Goal: Task Accomplishment & Management: Use online tool/utility

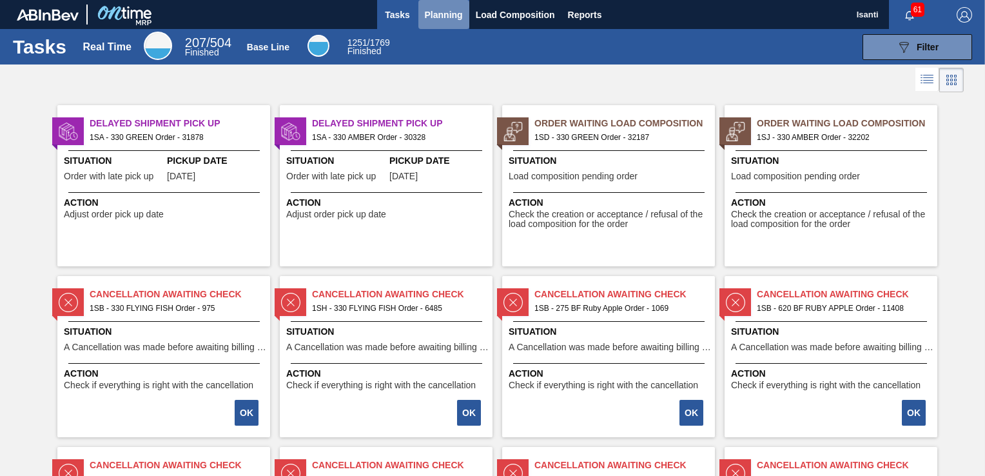
click at [456, 19] on span "Planning" at bounding box center [444, 14] width 38 height 15
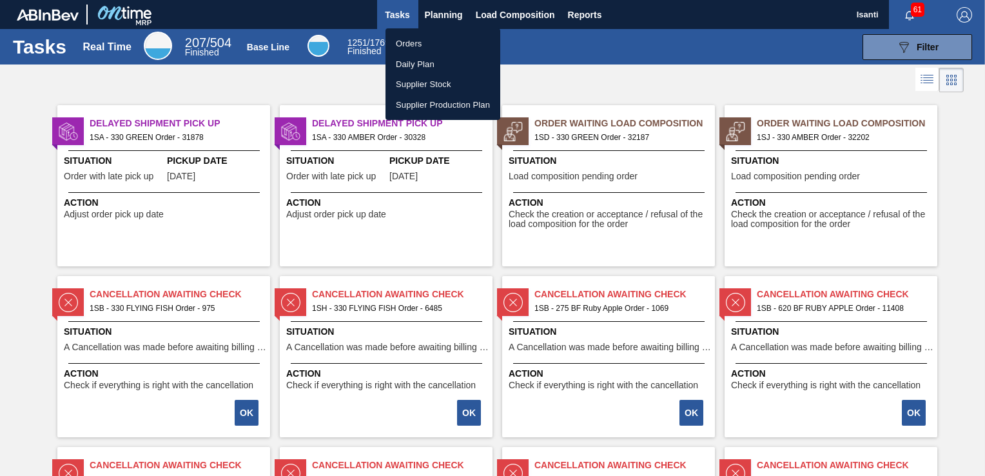
click at [420, 44] on li "Orders" at bounding box center [443, 44] width 115 height 21
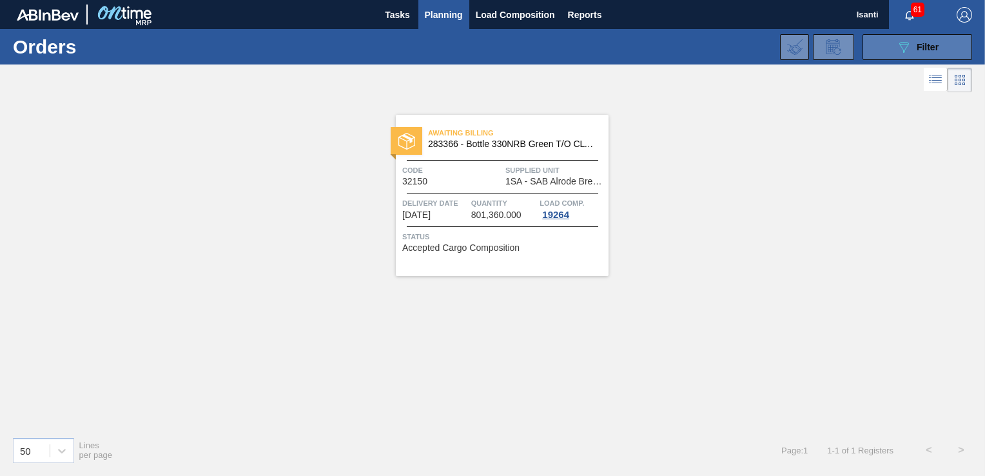
click at [923, 44] on span "Filter" at bounding box center [928, 47] width 22 height 10
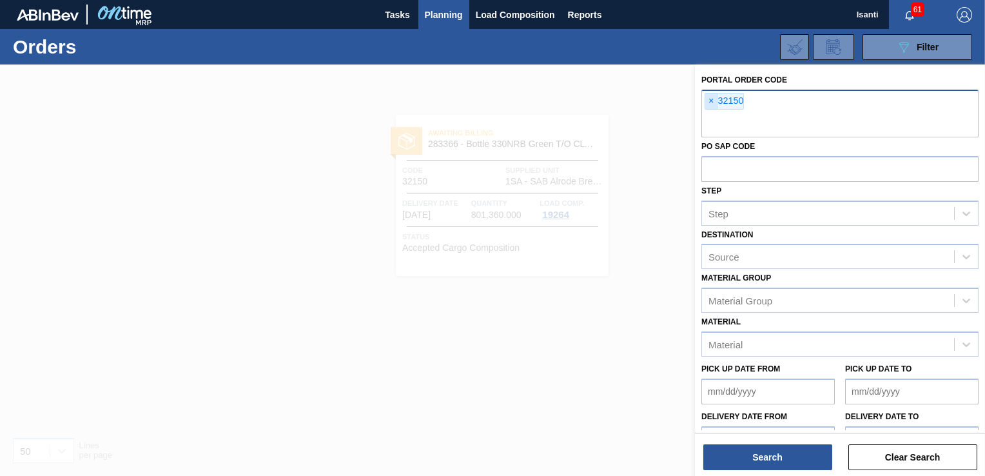
click at [712, 99] on span "×" at bounding box center [711, 101] width 12 height 15
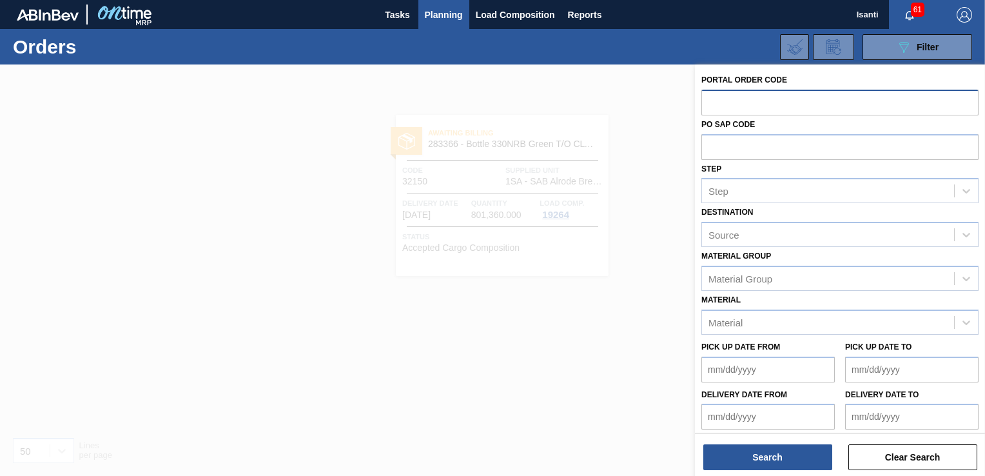
paste input "32187"
type input "32187"
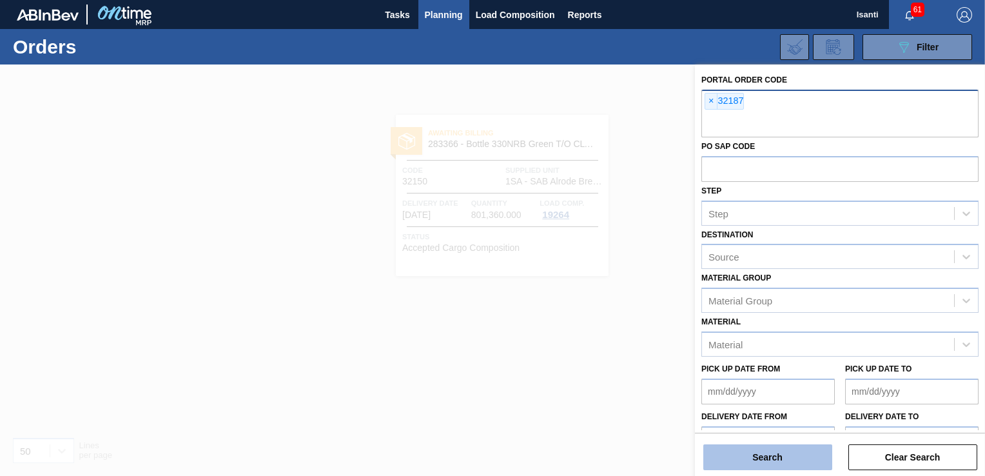
click at [774, 457] on button "Search" at bounding box center [768, 457] width 129 height 26
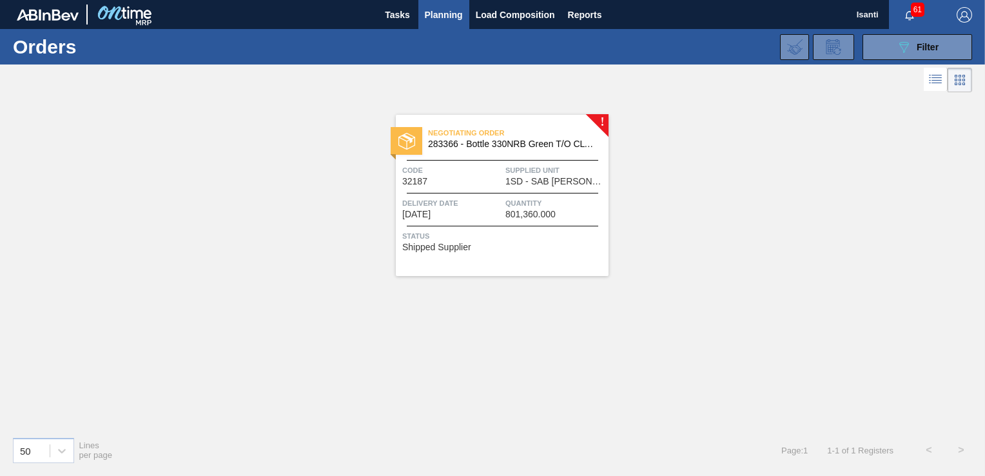
click at [524, 175] on span "Supplied Unit" at bounding box center [556, 170] width 100 height 13
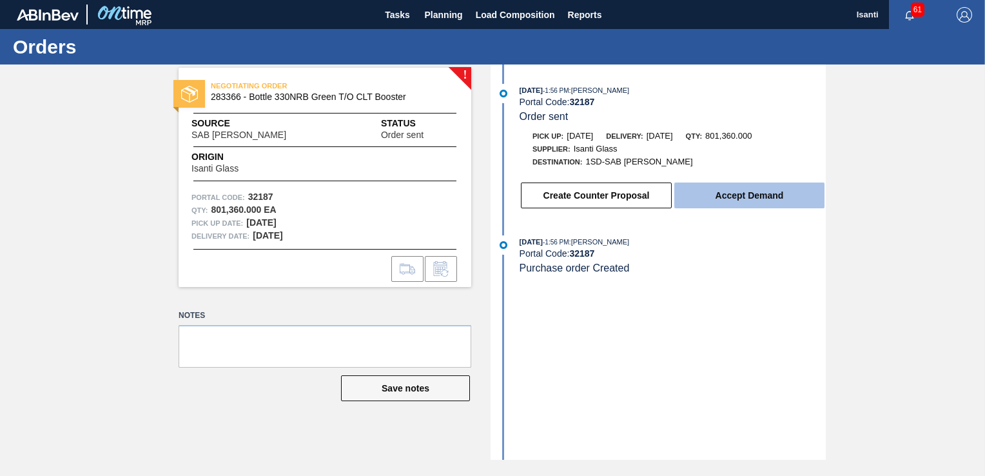
click at [704, 192] on button "Accept Demand" at bounding box center [750, 195] width 150 height 26
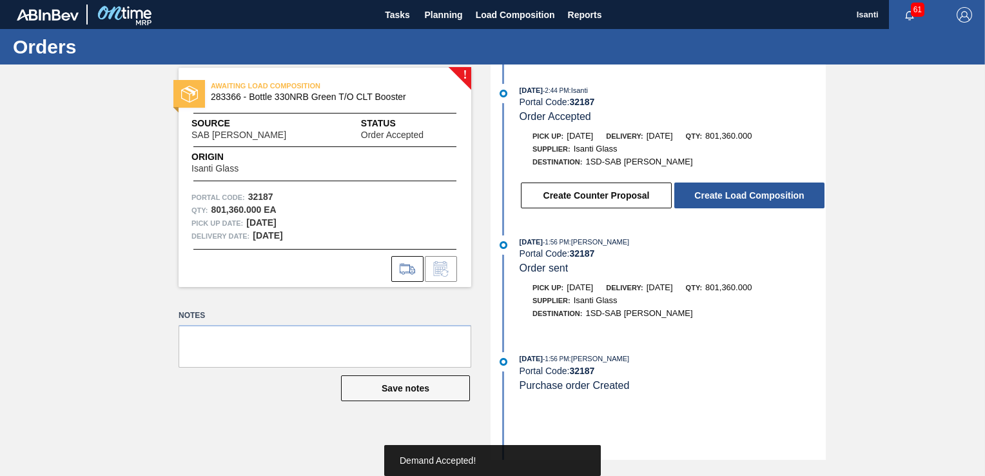
click at [704, 192] on button "Create Load Composition" at bounding box center [750, 195] width 150 height 26
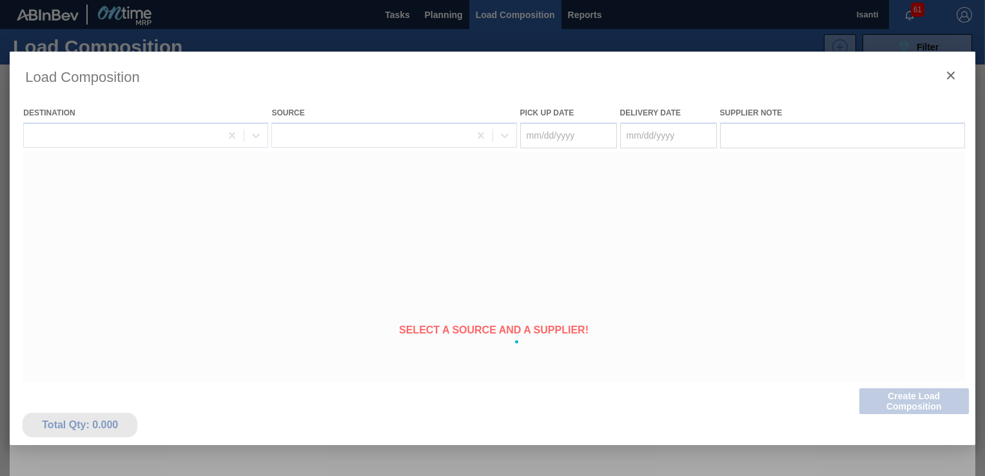
type Date "[DATE]"
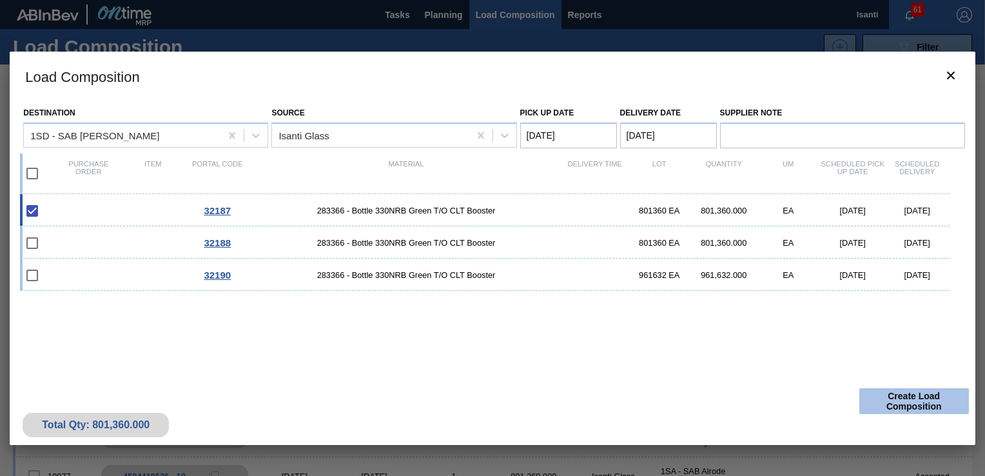
click at [889, 402] on button "Create Load Composition" at bounding box center [915, 401] width 110 height 26
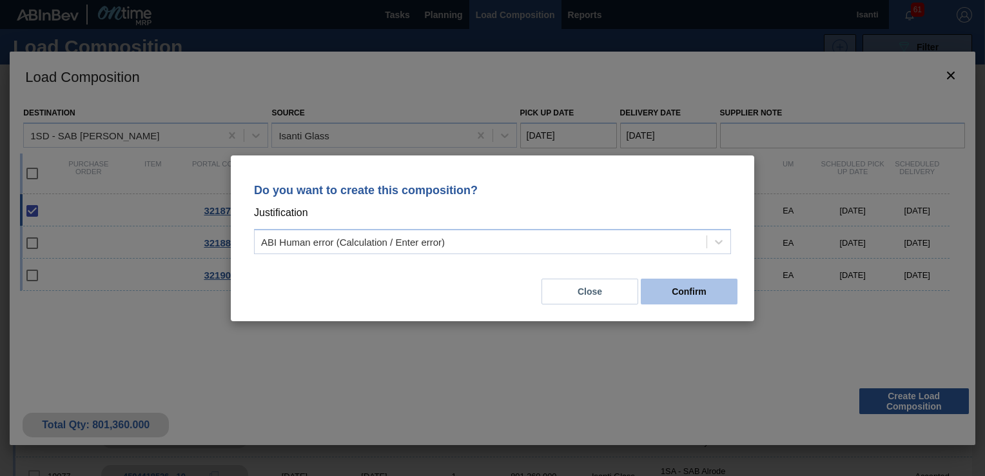
click at [691, 293] on button "Confirm" at bounding box center [689, 292] width 97 height 26
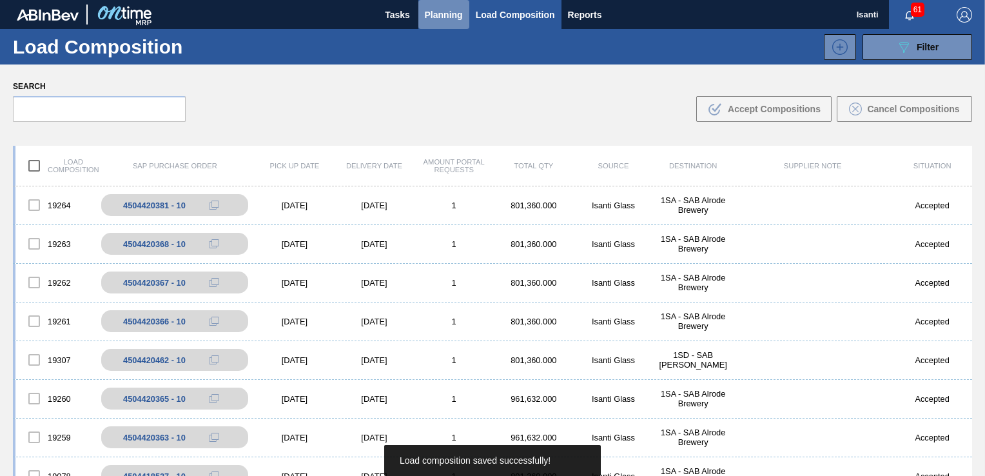
click at [448, 14] on span "Planning" at bounding box center [444, 14] width 38 height 15
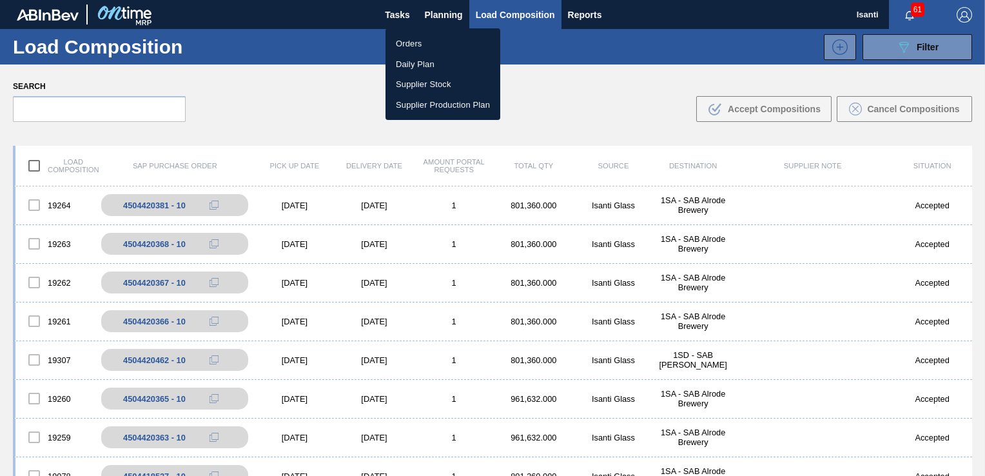
click at [415, 44] on li "Orders" at bounding box center [443, 44] width 115 height 21
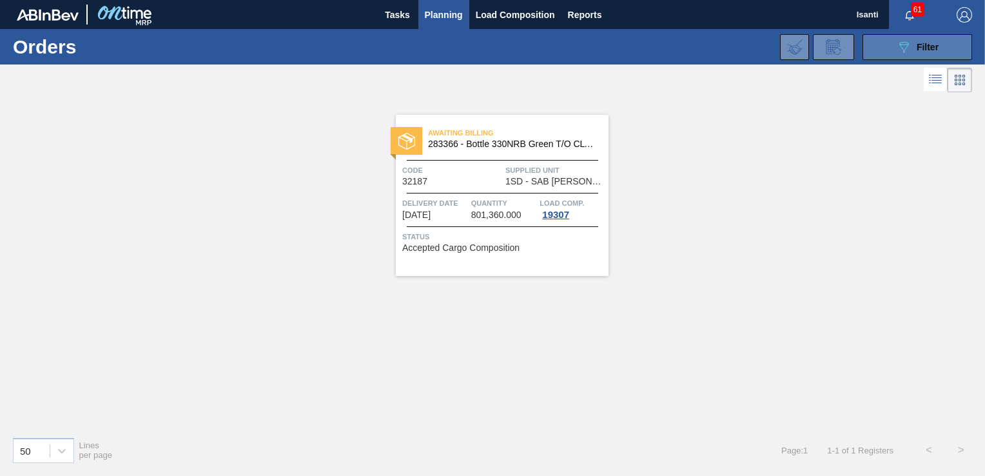
click at [920, 42] on span "Filter" at bounding box center [928, 47] width 22 height 10
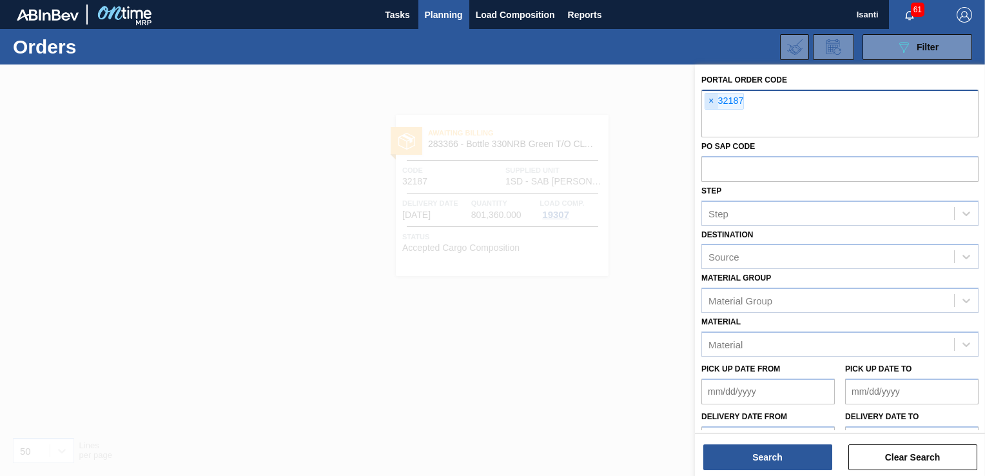
click at [711, 100] on span "×" at bounding box center [711, 101] width 12 height 15
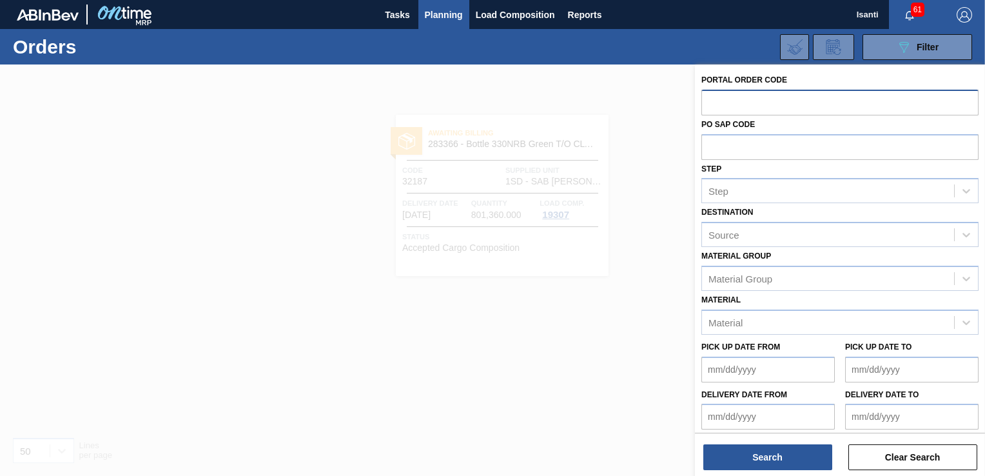
click at [749, 99] on input "text" at bounding box center [840, 102] width 277 height 25
paste input "32190"
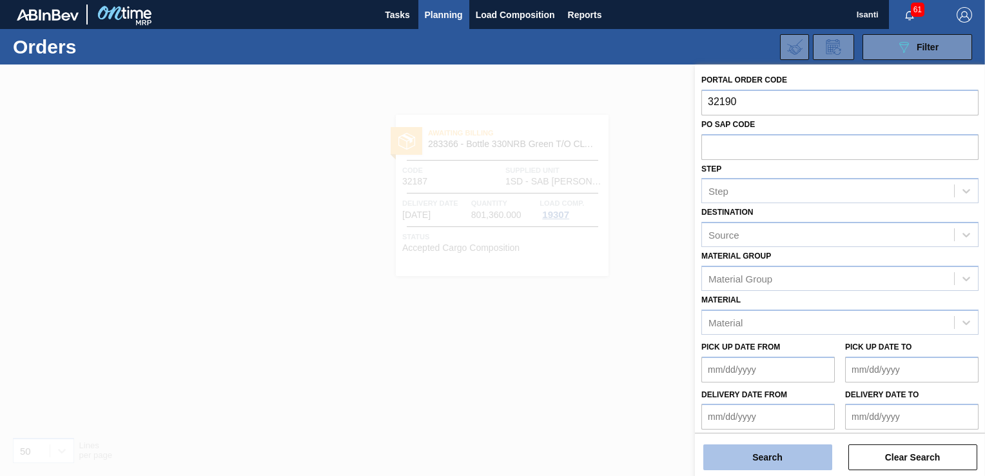
type input "32190"
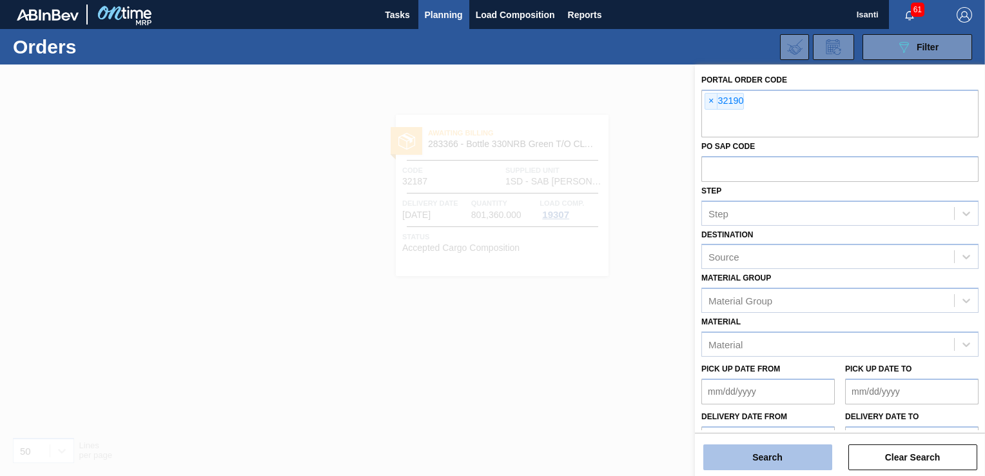
click at [787, 452] on button "Search" at bounding box center [768, 457] width 129 height 26
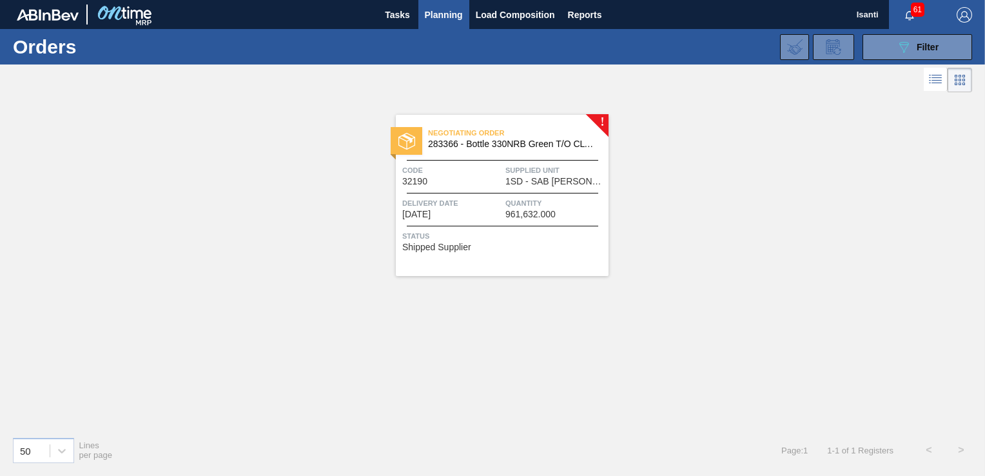
click at [529, 173] on span "Supplied Unit" at bounding box center [556, 170] width 100 height 13
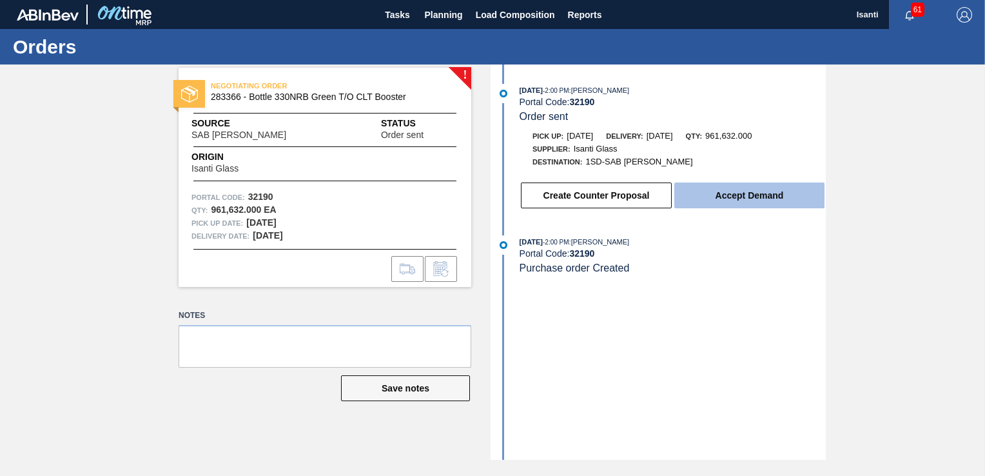
click at [709, 199] on button "Accept Demand" at bounding box center [750, 195] width 150 height 26
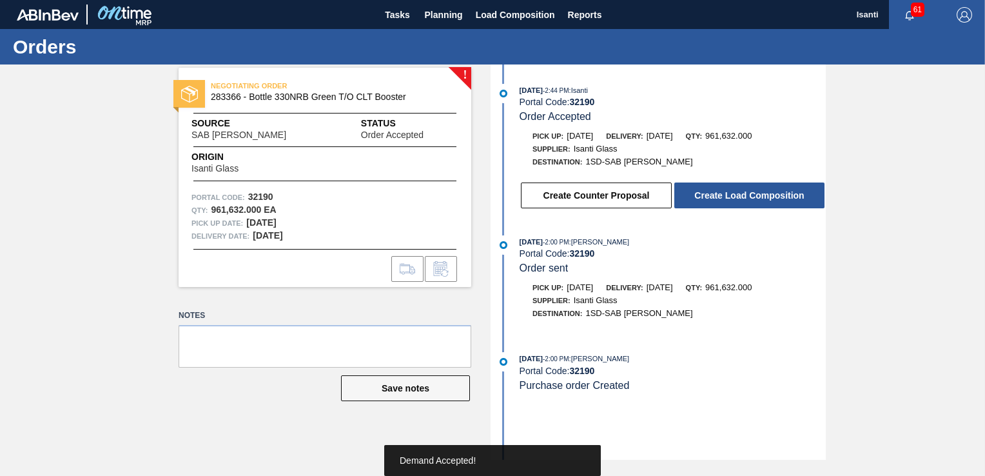
click at [709, 199] on button "Create Load Composition" at bounding box center [750, 195] width 150 height 26
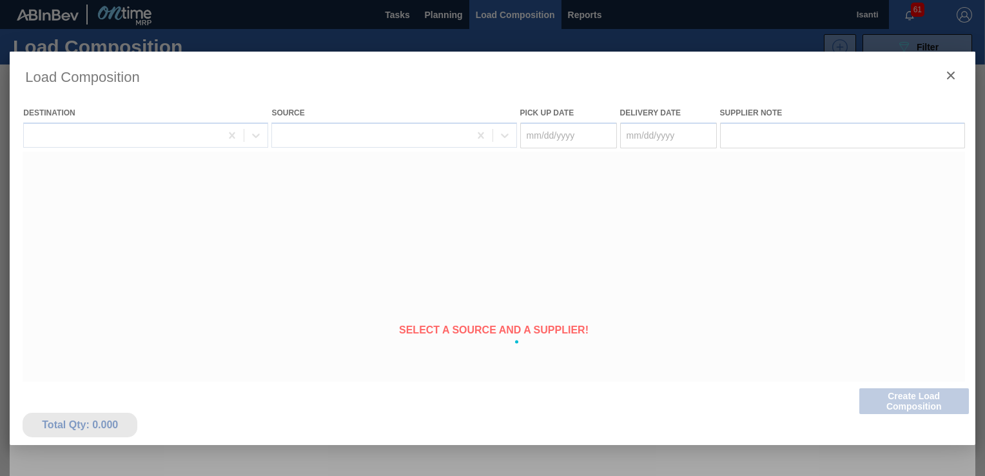
type Date "[DATE]"
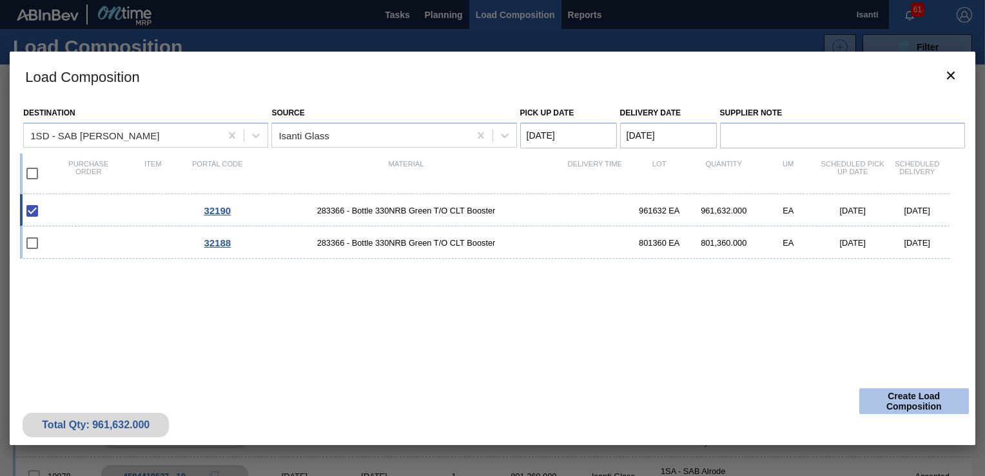
click at [891, 402] on button "Create Load Composition" at bounding box center [915, 401] width 110 height 26
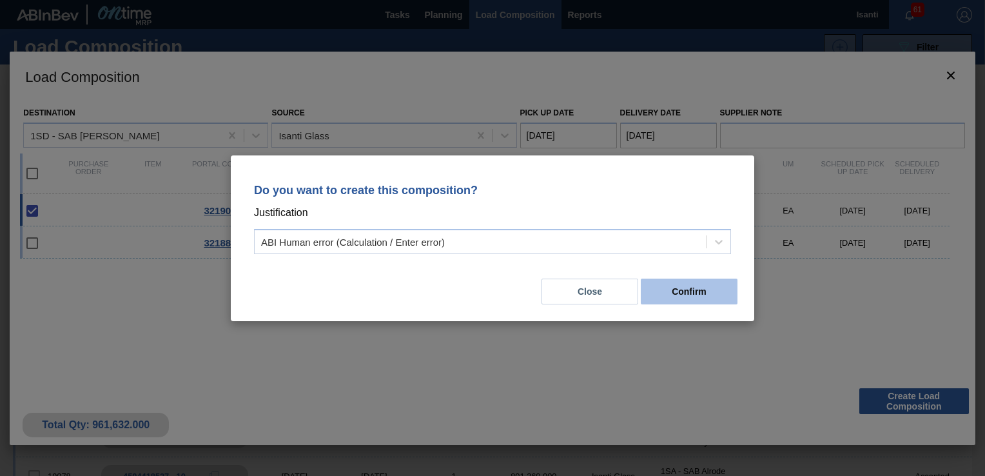
click at [716, 298] on button "Confirm" at bounding box center [689, 292] width 97 height 26
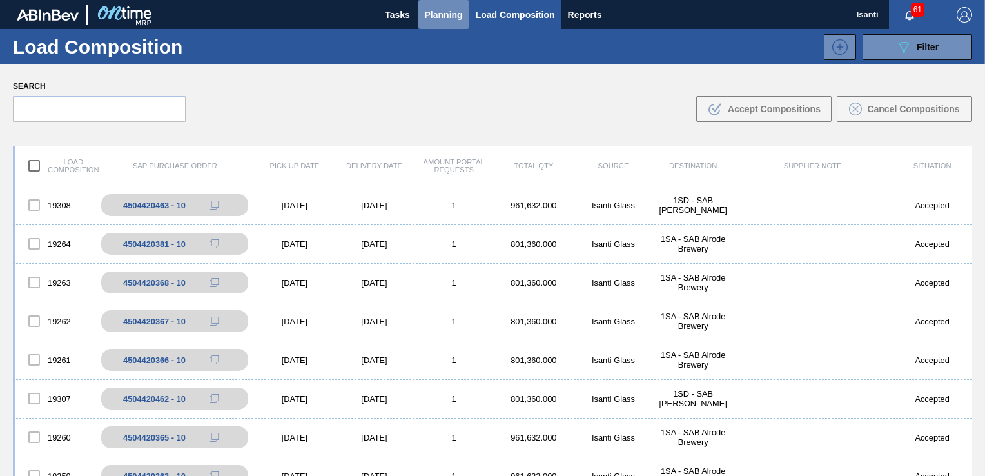
click at [454, 18] on span "Planning" at bounding box center [444, 14] width 38 height 15
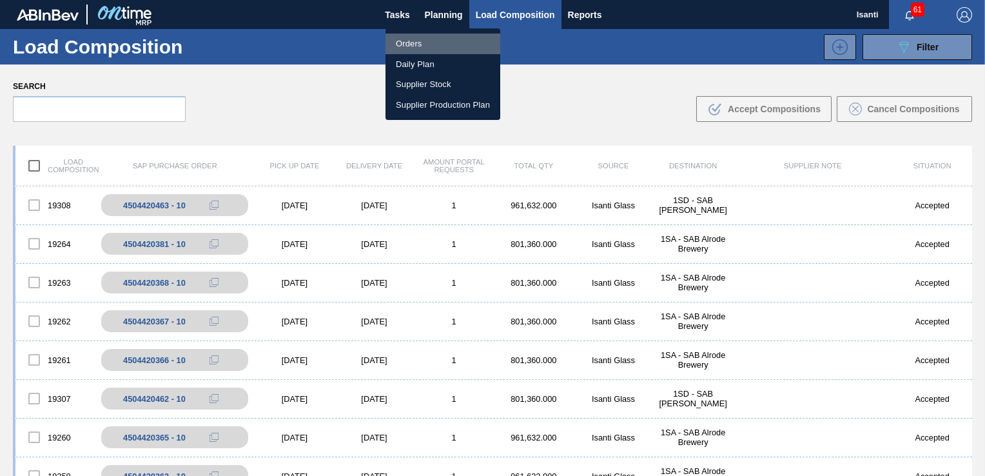
click at [411, 41] on li "Orders" at bounding box center [443, 44] width 115 height 21
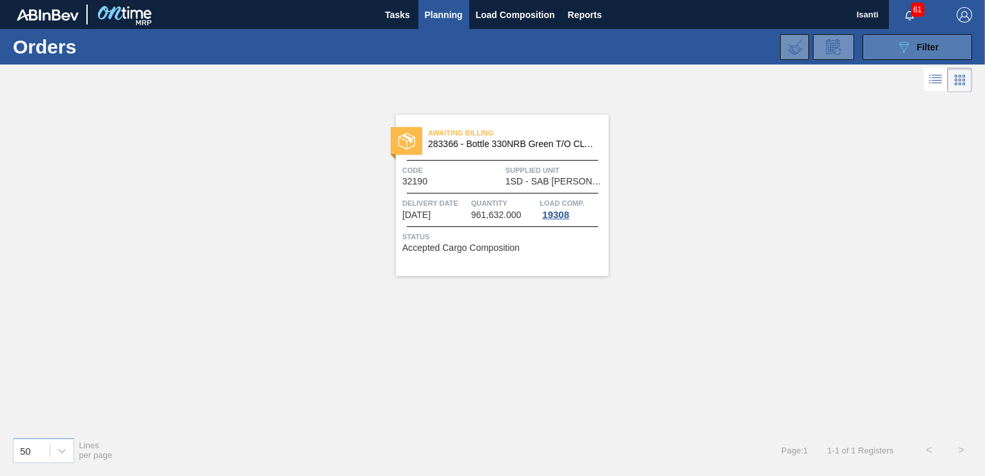
click at [923, 48] on span "Filter" at bounding box center [928, 47] width 22 height 10
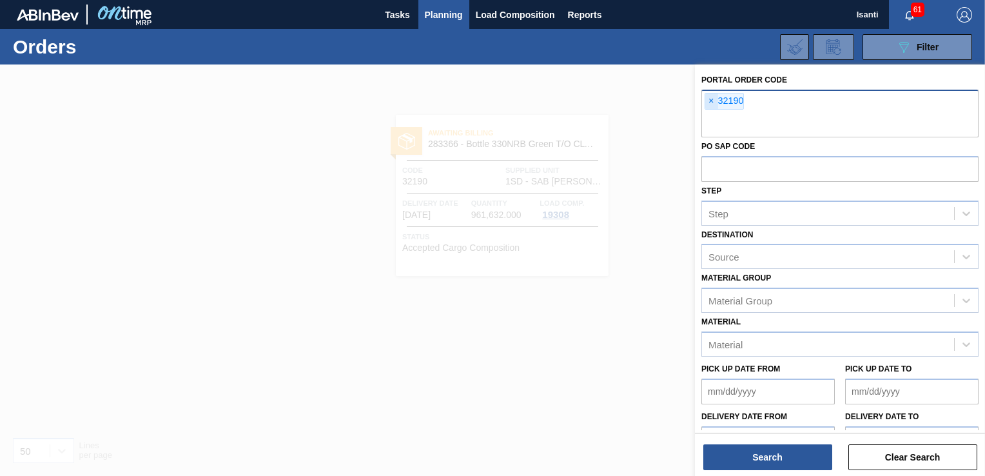
click at [709, 101] on span "×" at bounding box center [711, 101] width 12 height 15
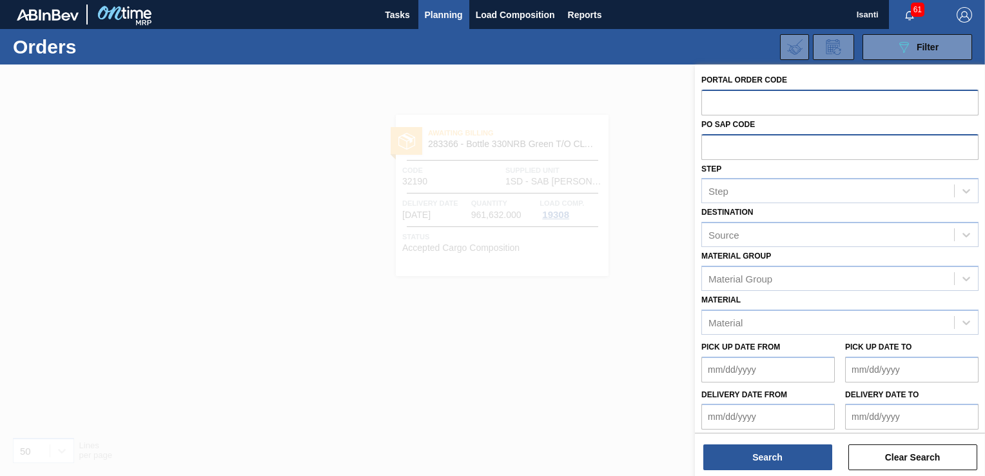
paste input "32188"
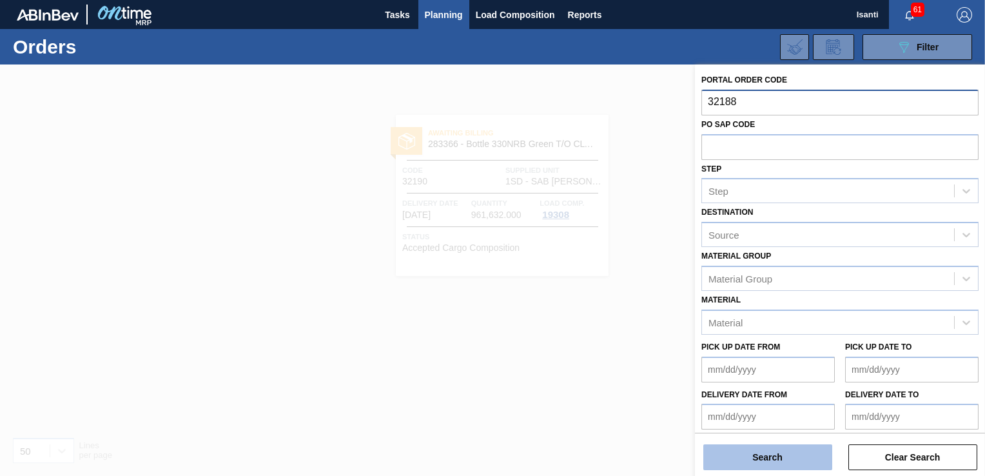
type input "32188"
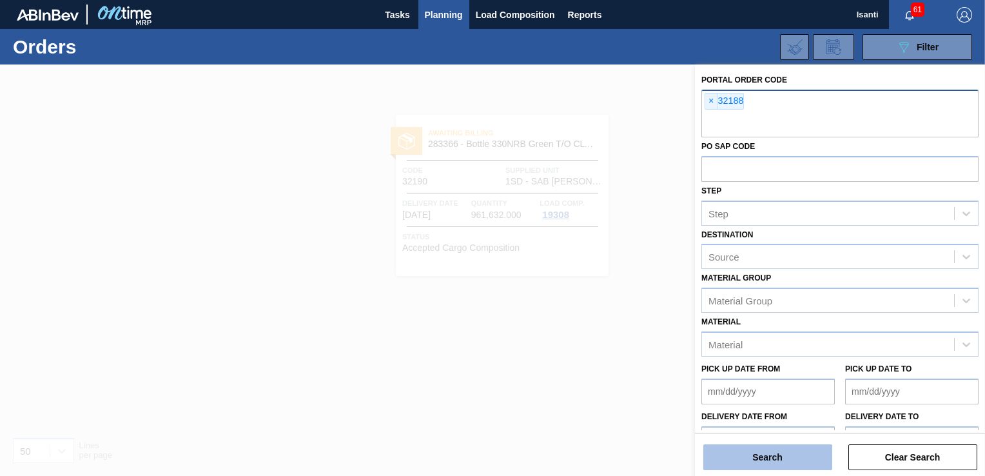
click at [756, 460] on button "Search" at bounding box center [768, 457] width 129 height 26
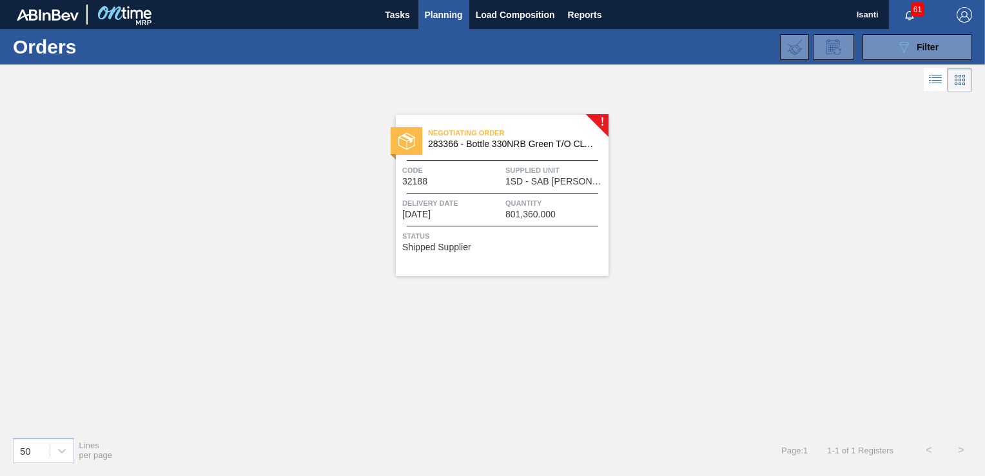
click at [534, 174] on span "Supplied Unit" at bounding box center [556, 170] width 100 height 13
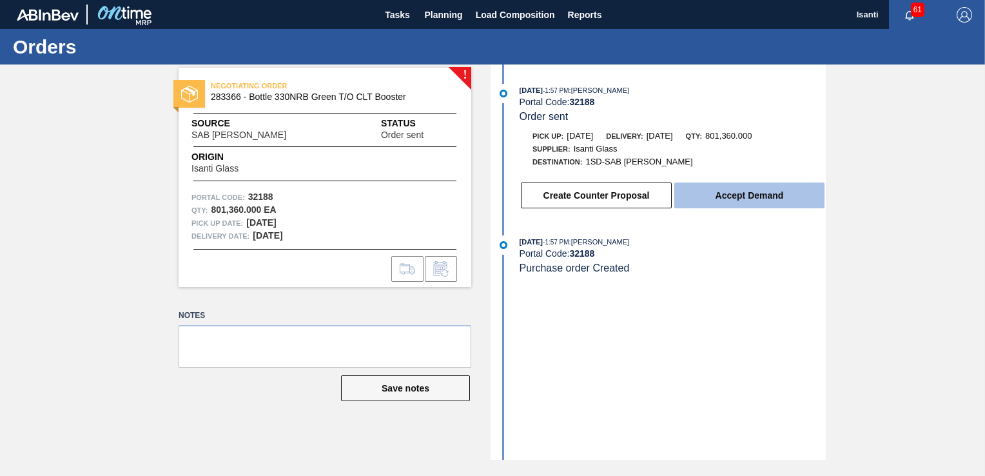
click at [751, 204] on button "Accept Demand" at bounding box center [750, 195] width 150 height 26
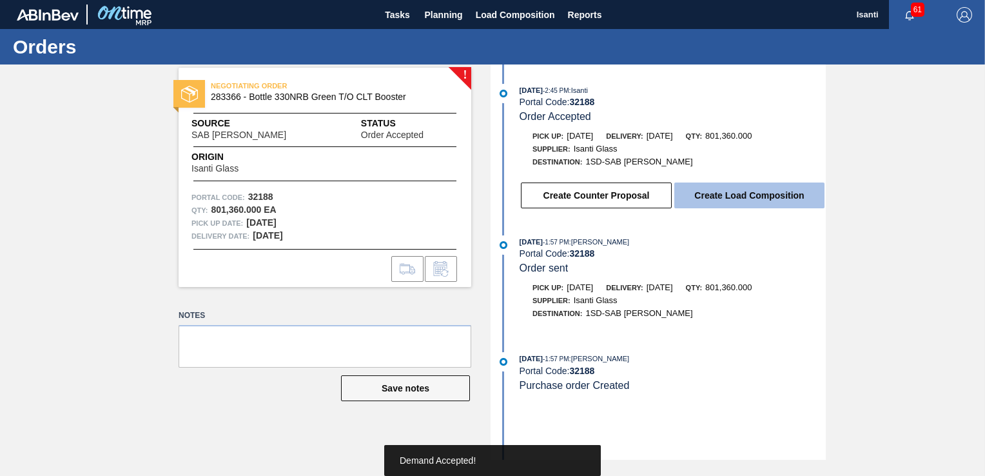
click at [750, 202] on button "Create Load Composition" at bounding box center [750, 195] width 150 height 26
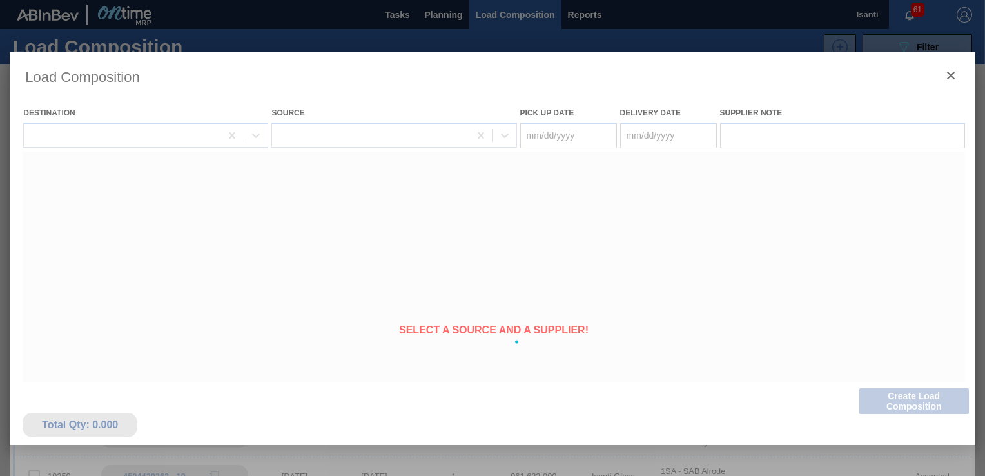
type Date "[DATE]"
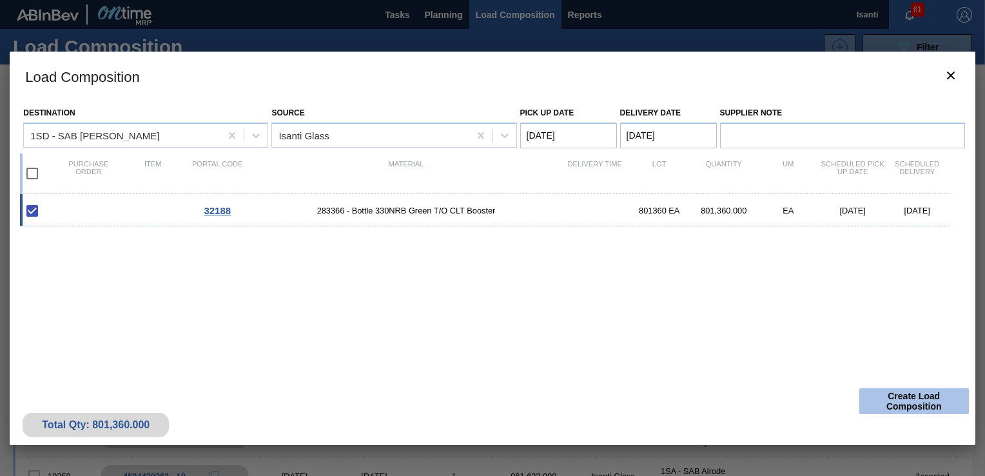
click at [891, 398] on button "Create Load Composition" at bounding box center [915, 401] width 110 height 26
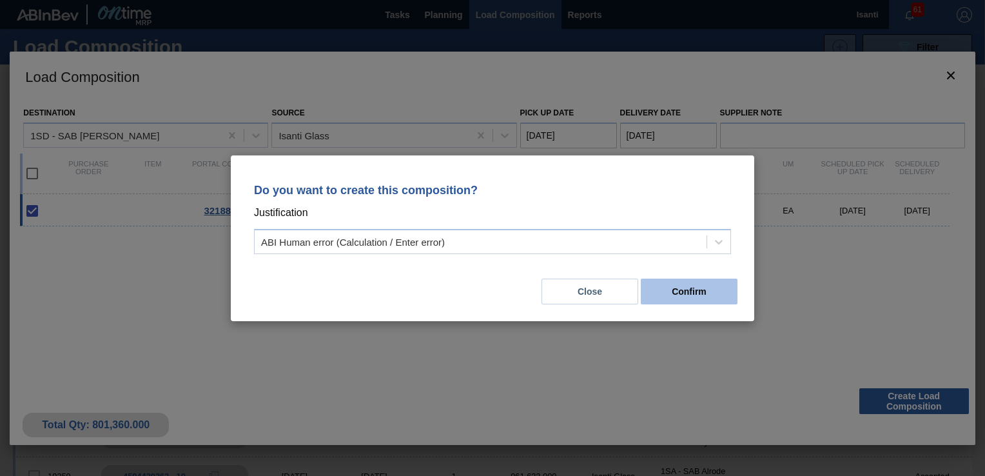
click at [722, 303] on button "Confirm" at bounding box center [689, 292] width 97 height 26
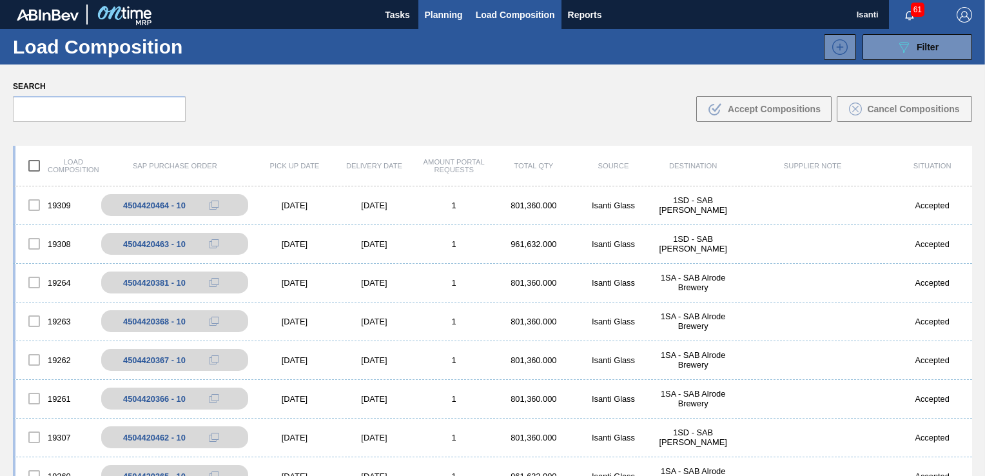
click at [455, 17] on span "Planning" at bounding box center [444, 14] width 38 height 15
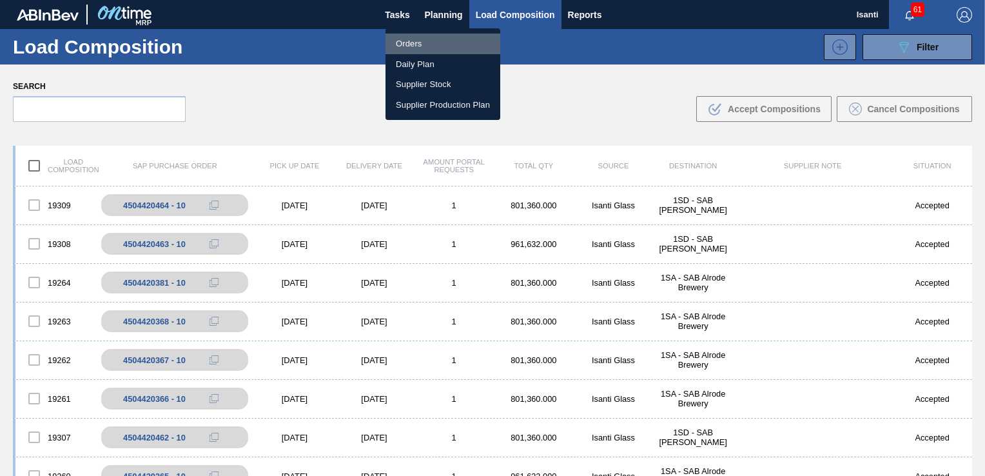
click at [413, 45] on li "Orders" at bounding box center [443, 44] width 115 height 21
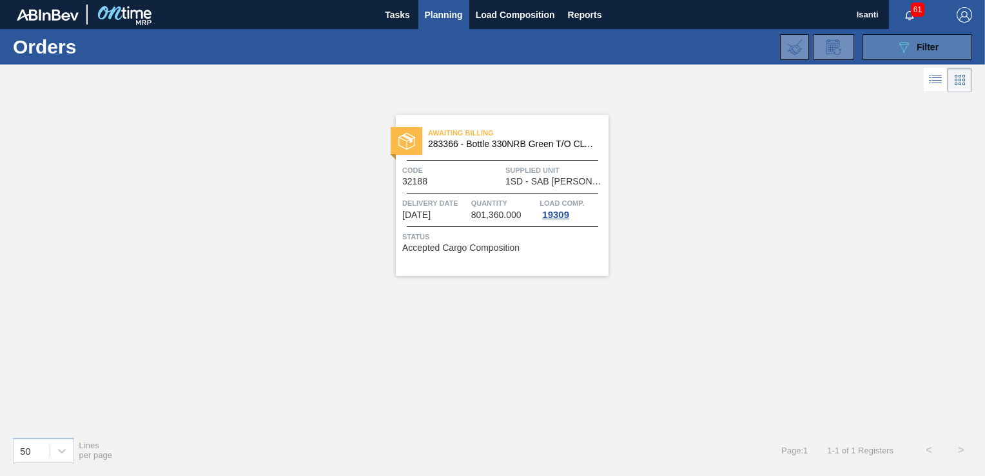
click at [921, 46] on span "Filter" at bounding box center [928, 47] width 22 height 10
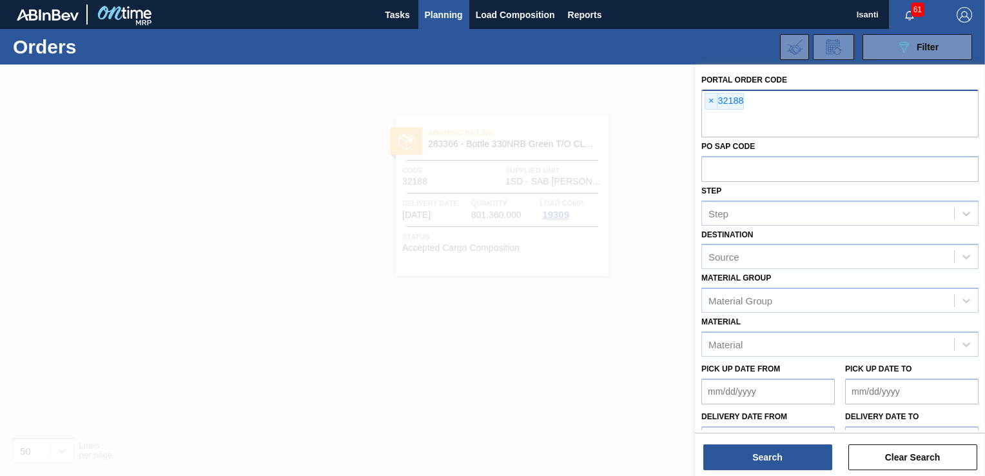
drag, startPoint x: 711, startPoint y: 100, endPoint x: 727, endPoint y: 101, distance: 16.8
click at [713, 99] on span "×" at bounding box center [711, 101] width 12 height 15
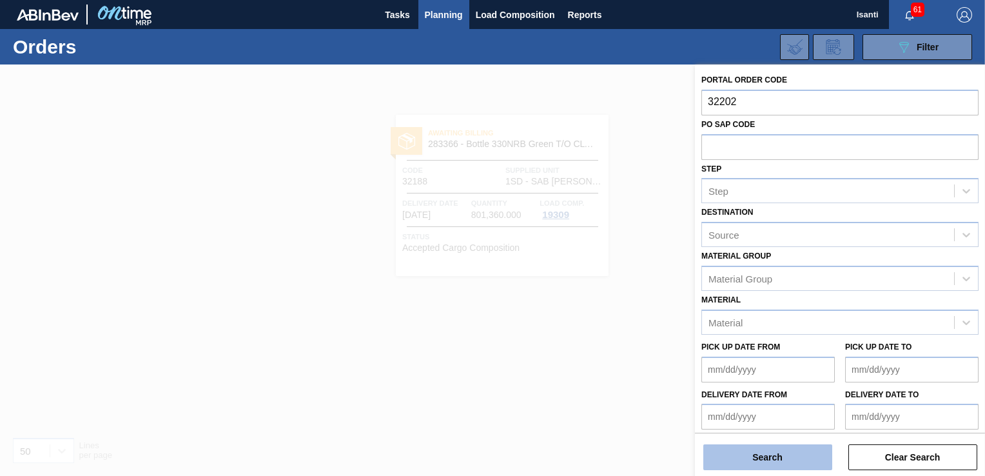
type input "32202"
click at [794, 461] on button "Search" at bounding box center [768, 457] width 129 height 26
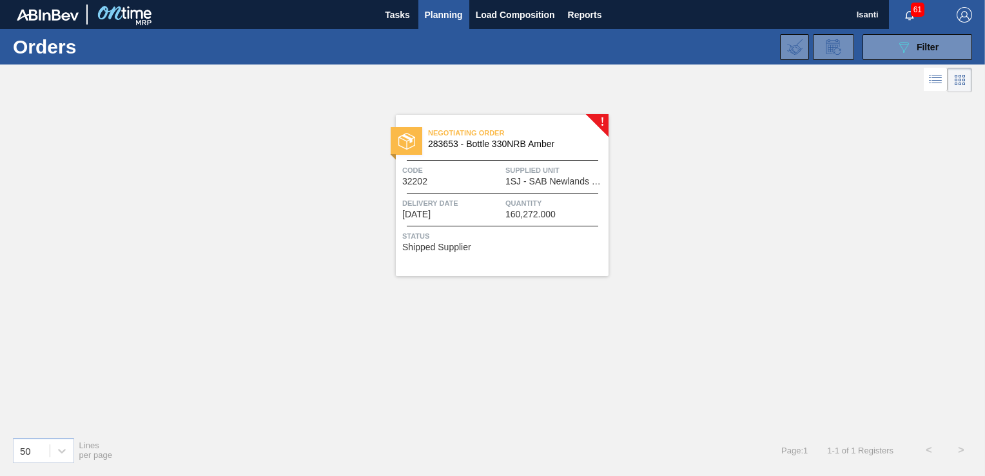
click at [475, 180] on div "Code 32202" at bounding box center [452, 175] width 100 height 23
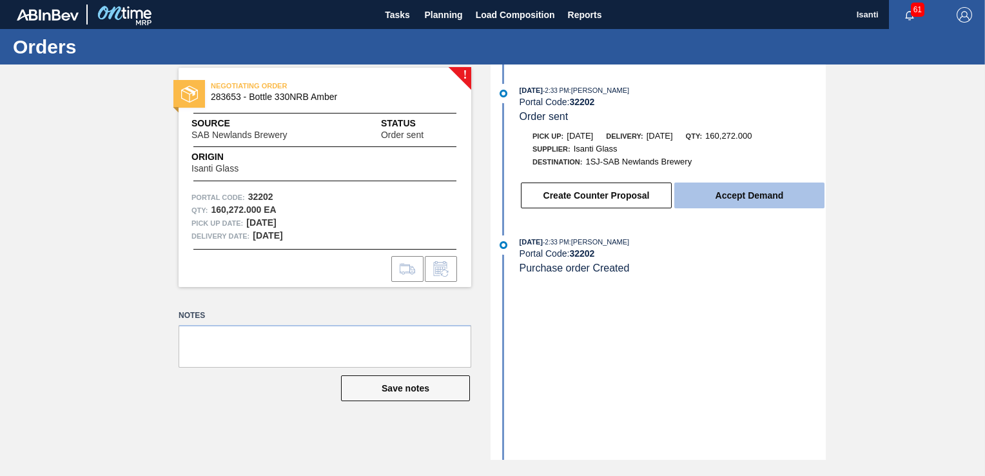
click at [725, 199] on button "Accept Demand" at bounding box center [750, 195] width 150 height 26
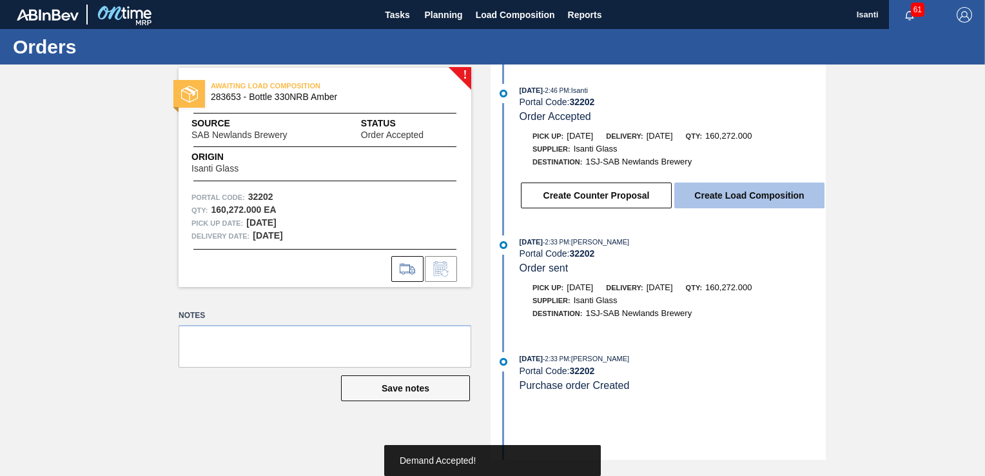
click at [724, 197] on button "Create Load Composition" at bounding box center [750, 195] width 150 height 26
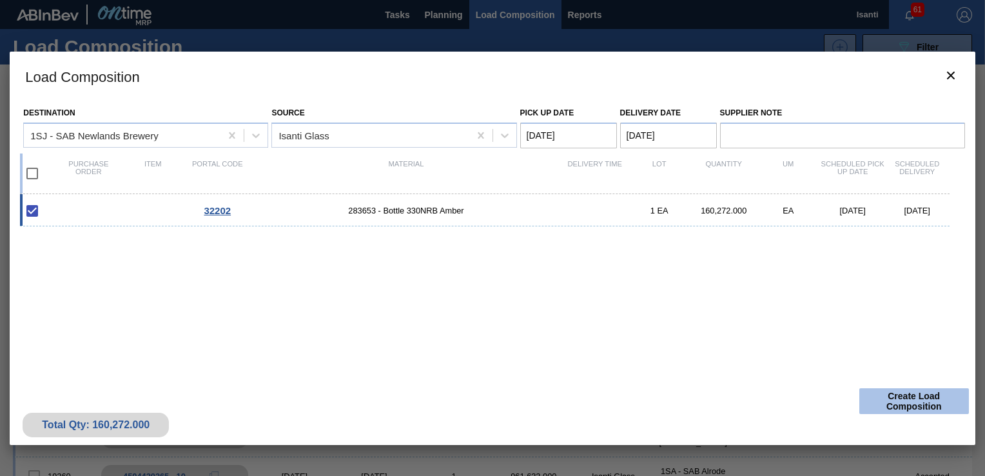
click at [892, 401] on button "Create Load Composition" at bounding box center [915, 401] width 110 height 26
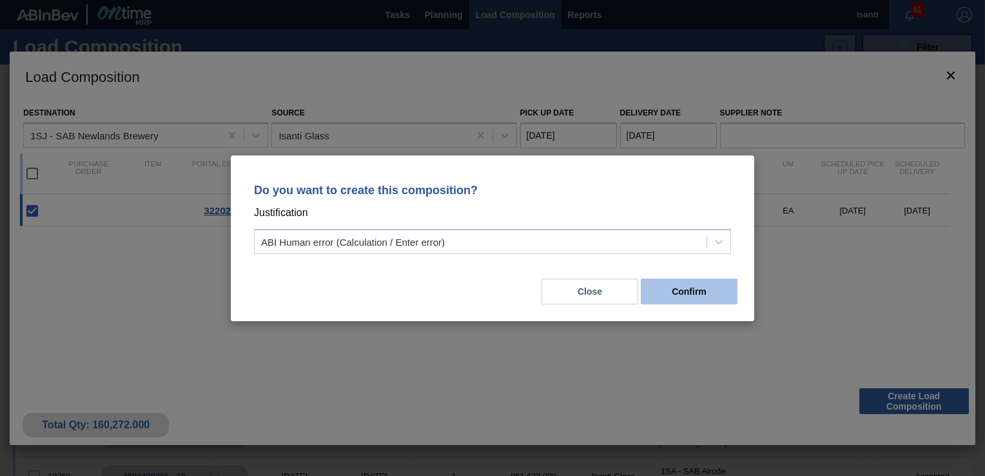
click at [695, 291] on button "Confirm" at bounding box center [689, 292] width 97 height 26
